Goal: Book appointment/travel/reservation

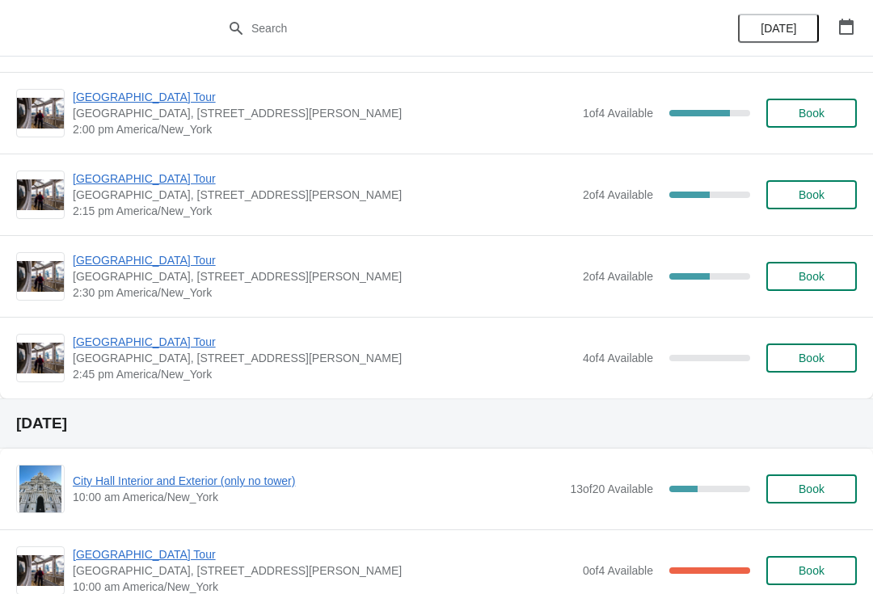
scroll to position [6185, 0]
click at [96, 344] on span "[GEOGRAPHIC_DATA] Tour" at bounding box center [324, 341] width 502 height 16
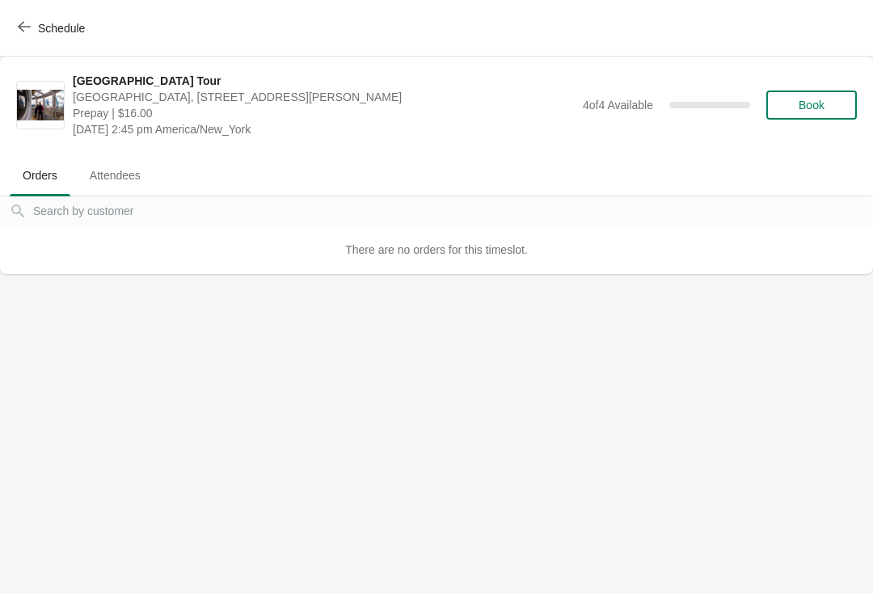
click at [809, 110] on span "Book" at bounding box center [812, 105] width 26 height 13
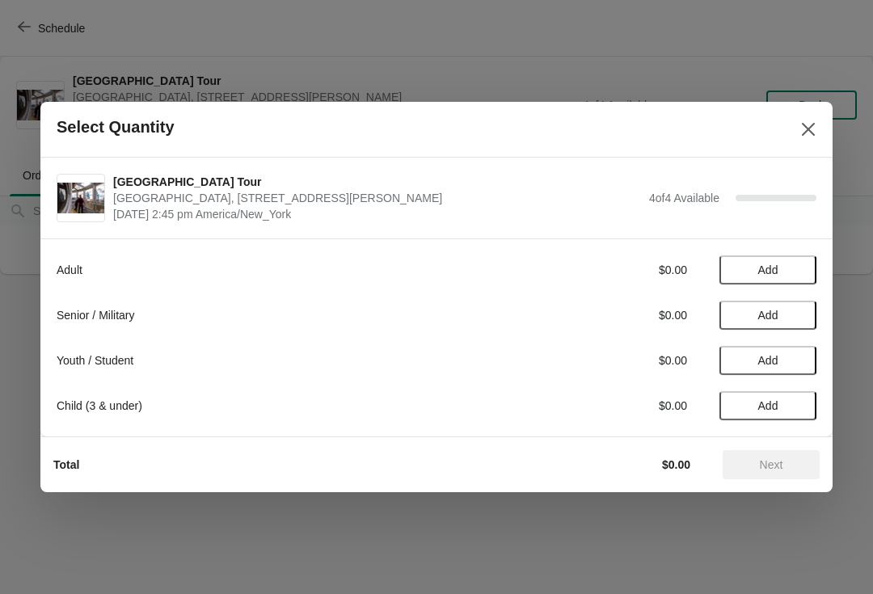
click at [750, 270] on span "Add" at bounding box center [768, 270] width 68 height 13
click at [770, 464] on span "Next" at bounding box center [771, 464] width 23 height 13
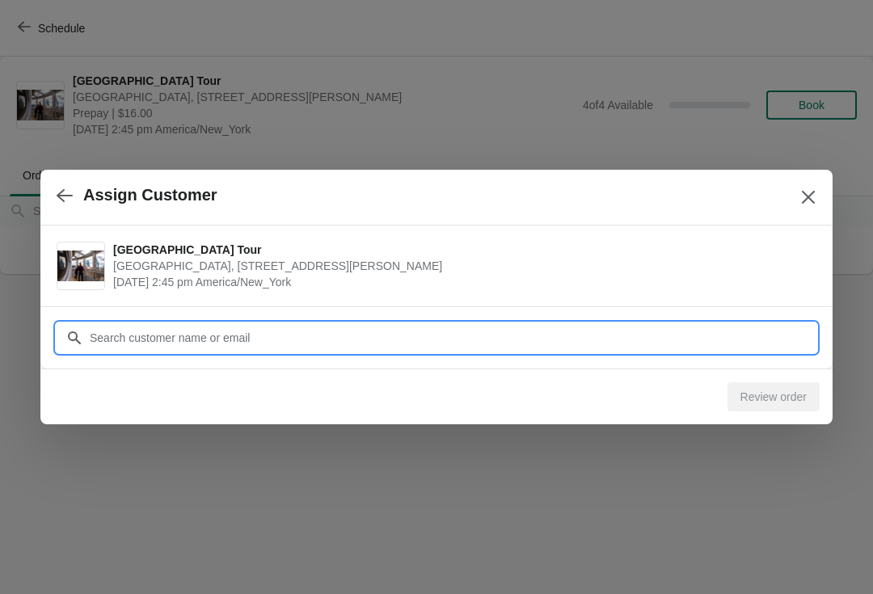
click at [93, 344] on input "Customer" at bounding box center [452, 337] width 727 height 29
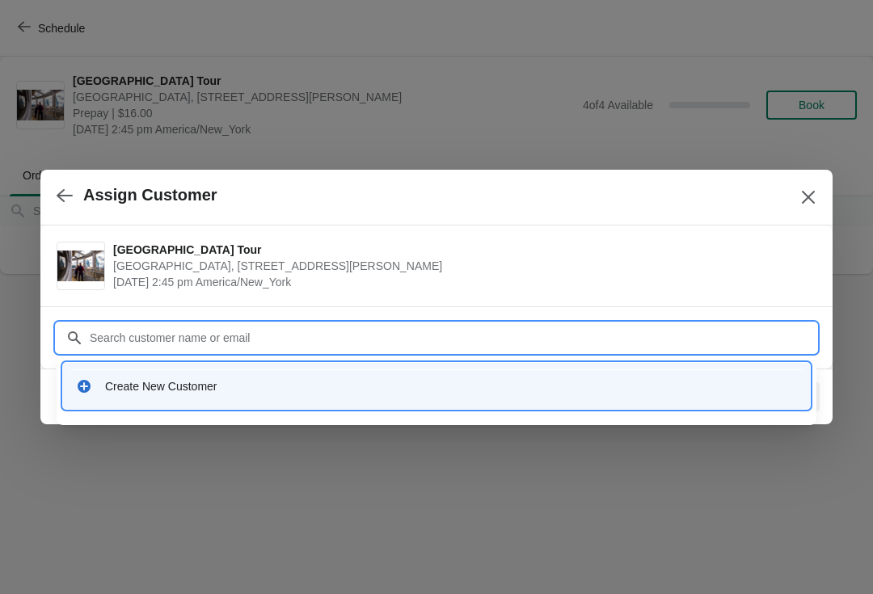
click at [89, 383] on icon at bounding box center [84, 386] width 13 height 13
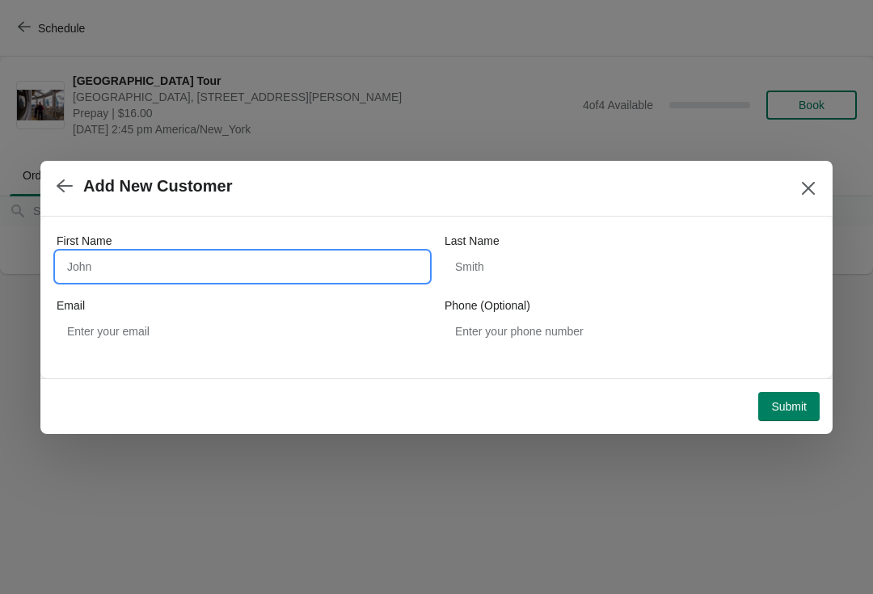
click at [93, 255] on input "First Name" at bounding box center [243, 266] width 372 height 29
type input "[PERSON_NAME]"
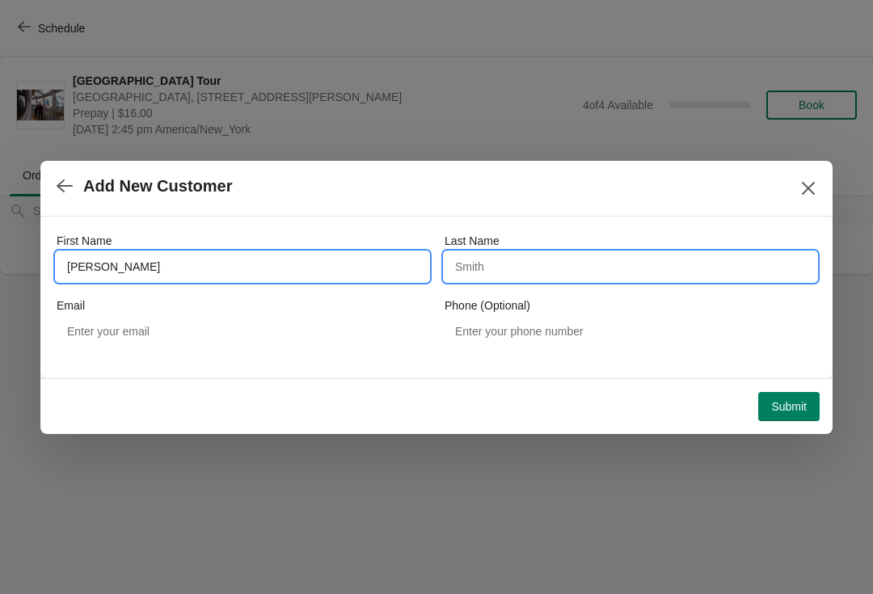
click at [577, 275] on input "Last Name" at bounding box center [631, 266] width 372 height 29
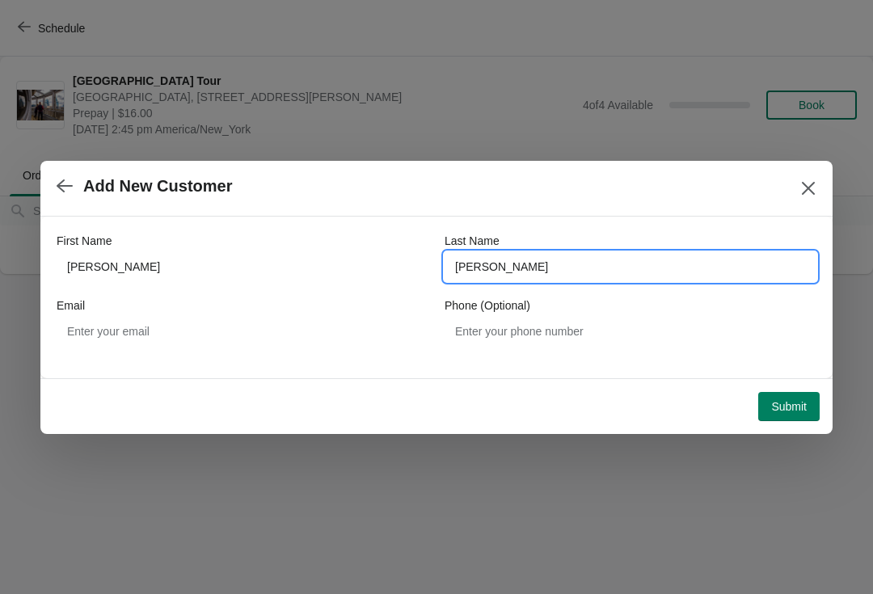
type input "[PERSON_NAME]"
click at [781, 400] on span "Submit" at bounding box center [789, 406] width 36 height 13
